Goal: Information Seeking & Learning: Find specific fact

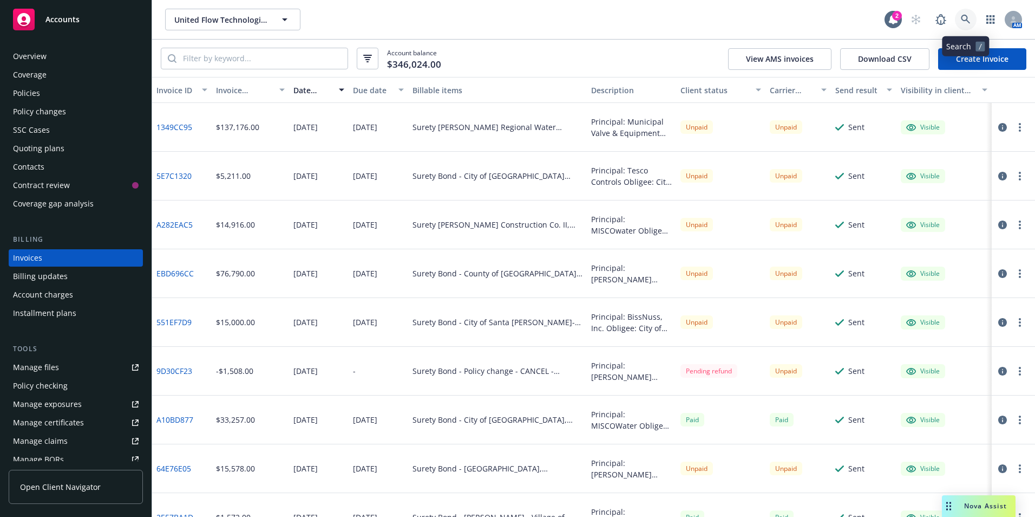
click at [970, 13] on link at bounding box center [966, 20] width 22 height 22
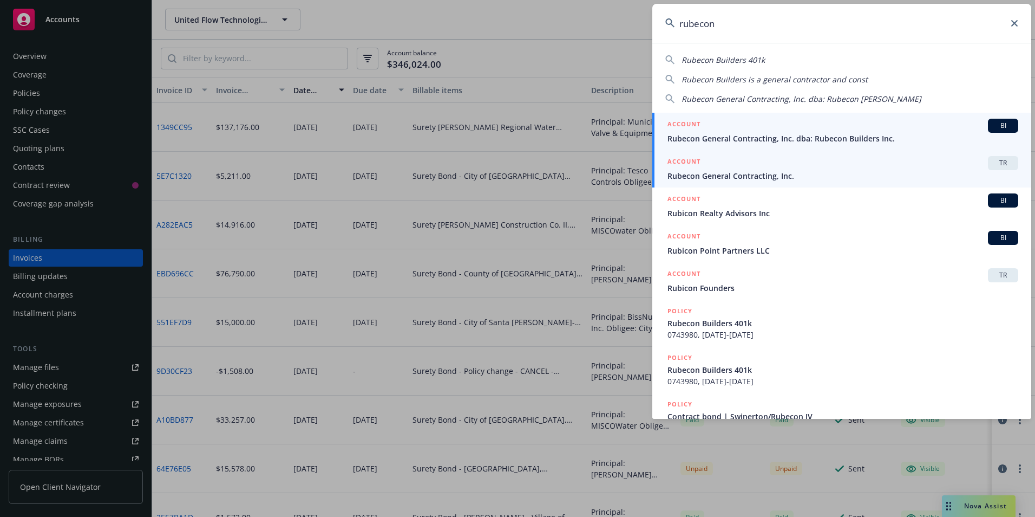
type input "rubecon"
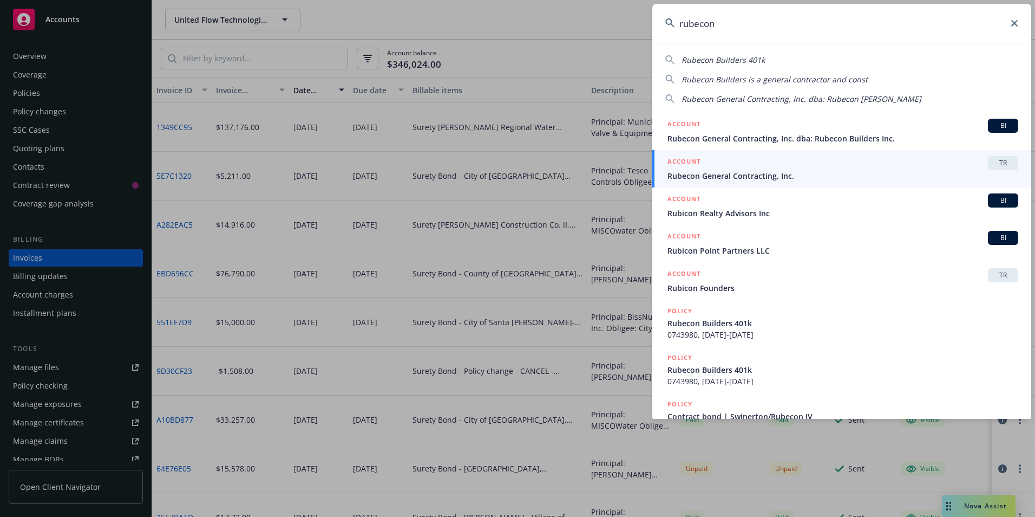
click at [733, 170] on span "Rubecon General Contracting, Inc." at bounding box center [843, 175] width 351 height 11
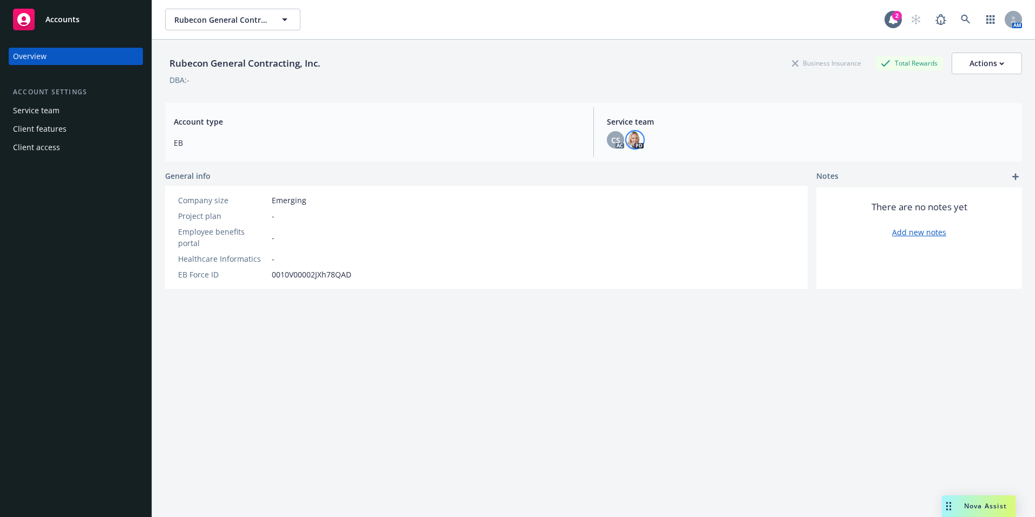
click at [635, 144] on img at bounding box center [635, 139] width 17 height 17
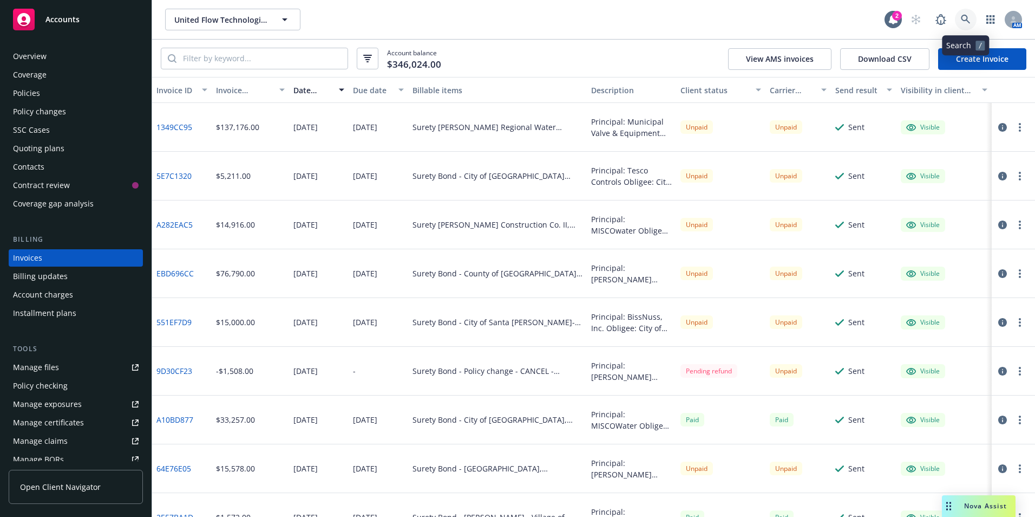
click at [963, 16] on icon at bounding box center [965, 19] width 9 height 9
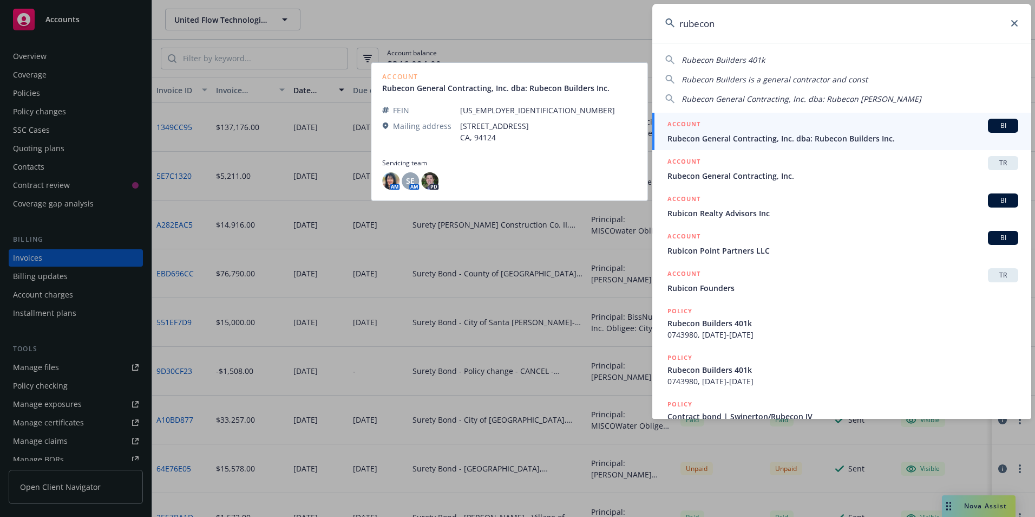
type input "rubecon"
click at [741, 137] on span "Rubecon General Contracting, Inc. dba: Rubecon Builders Inc." at bounding box center [843, 138] width 351 height 11
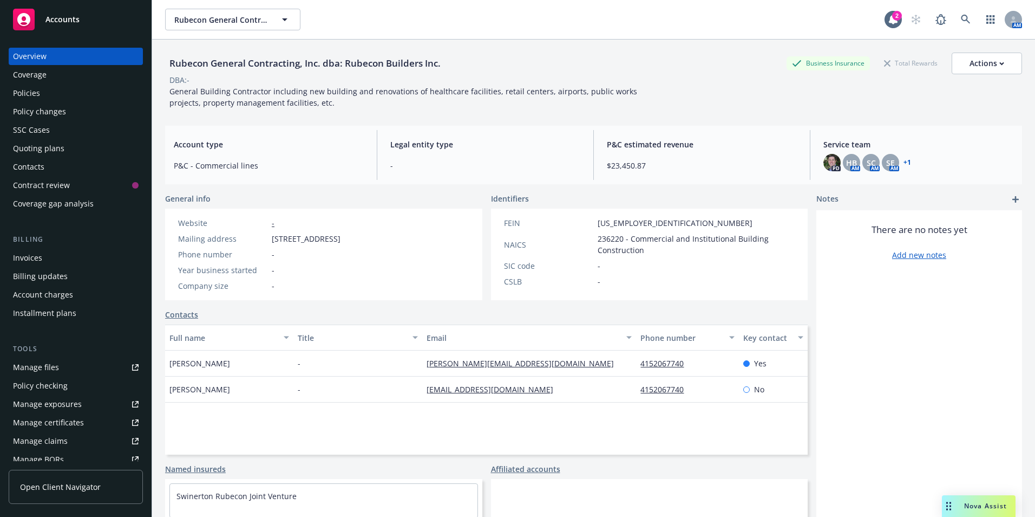
click at [277, 244] on span "[STREET_ADDRESS]" at bounding box center [306, 238] width 69 height 11
drag, startPoint x: 273, startPoint y: 239, endPoint x: 298, endPoint y: 245, distance: 25.6
click at [298, 244] on span "[STREET_ADDRESS]" at bounding box center [306, 238] width 69 height 11
drag, startPoint x: 298, startPoint y: 245, endPoint x: 290, endPoint y: 251, distance: 10.1
copy span "[STREET_ADDRESS]"
